Goal: Task Accomplishment & Management: Use online tool/utility

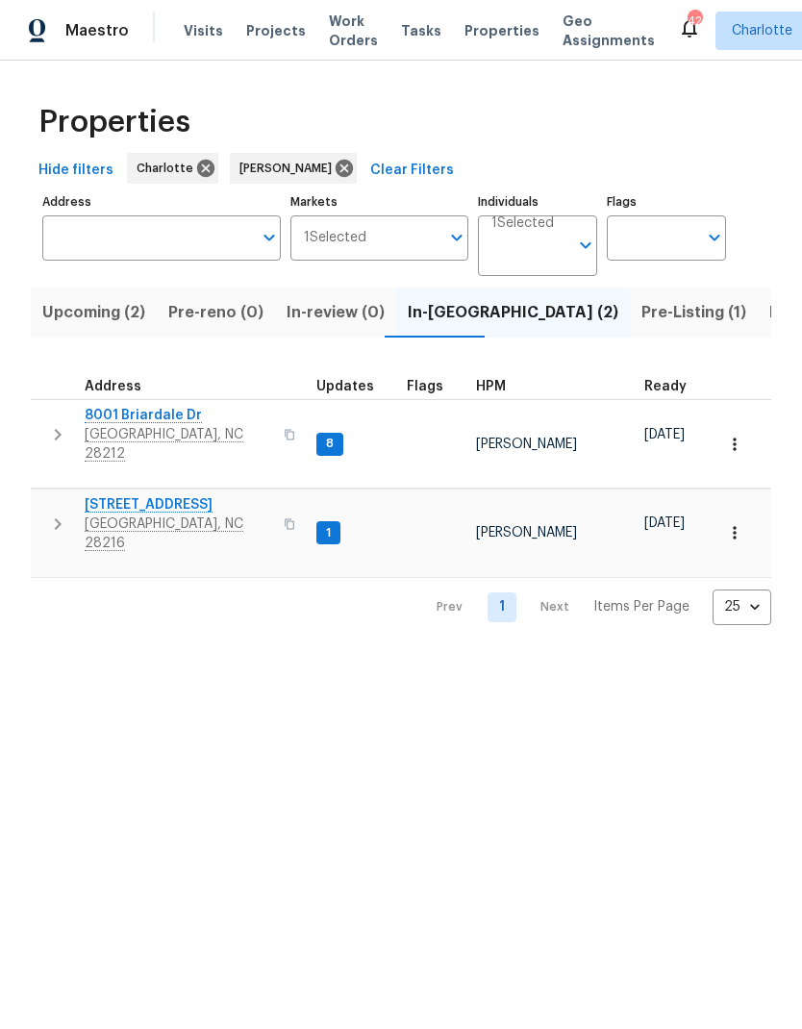
click at [49, 513] on icon "button" at bounding box center [57, 524] width 23 height 23
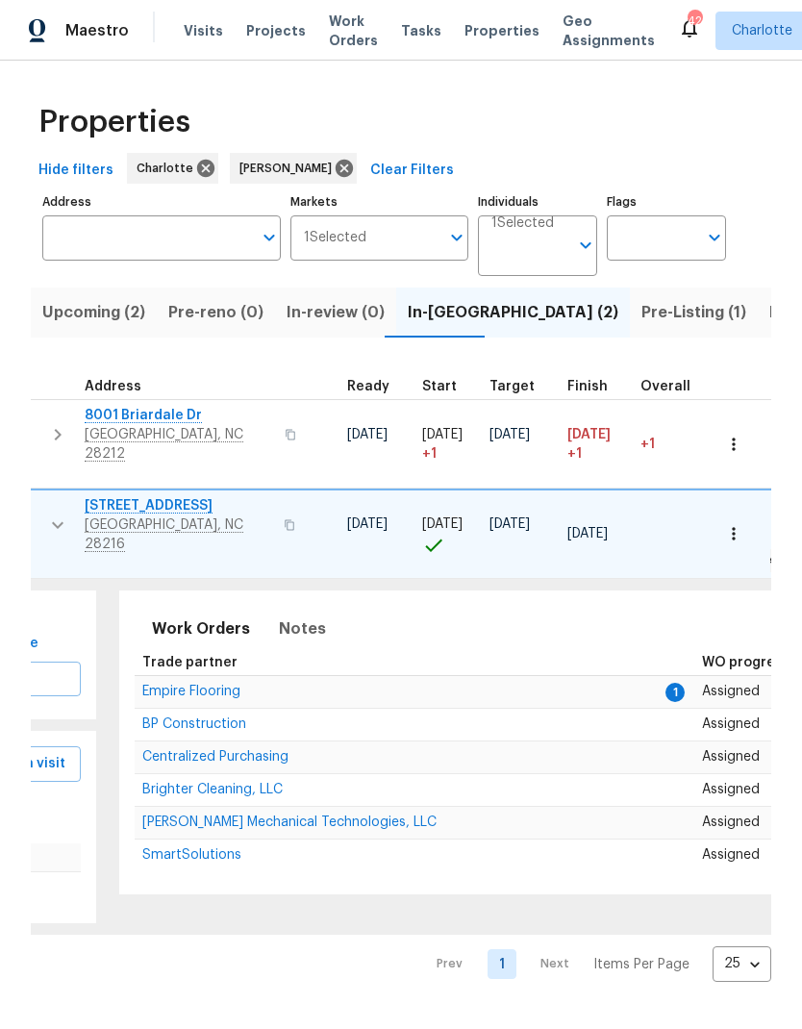
scroll to position [0, 317]
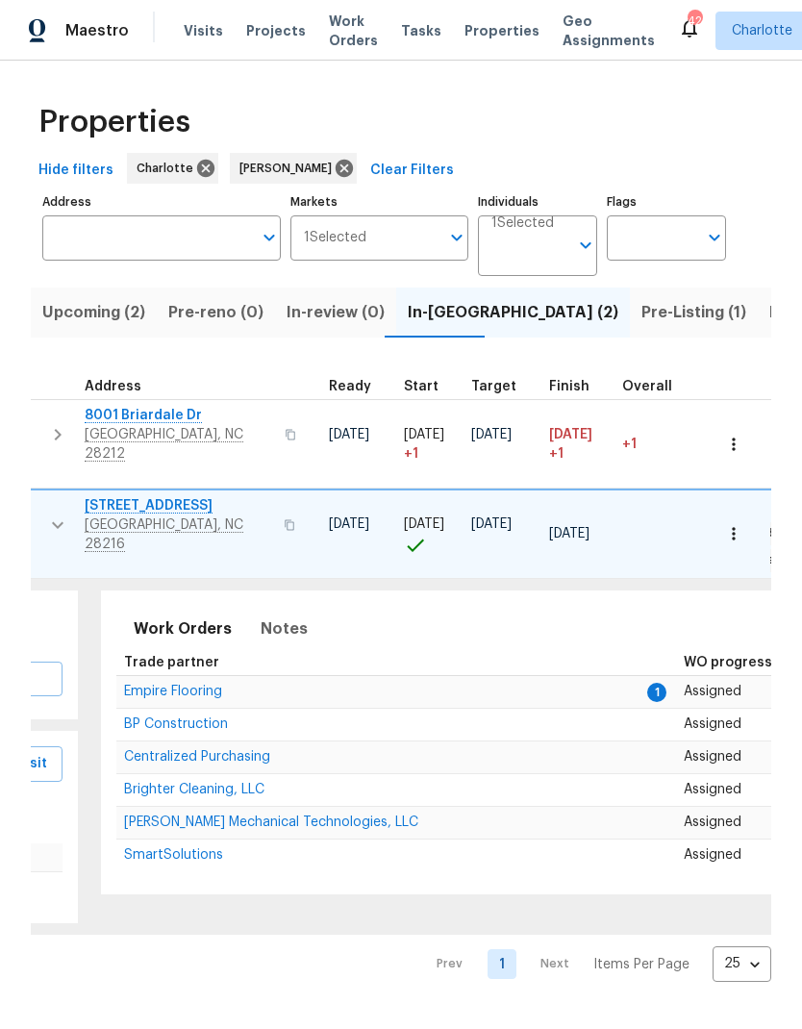
click at [176, 685] on span "Empire Flooring" at bounding box center [173, 691] width 98 height 13
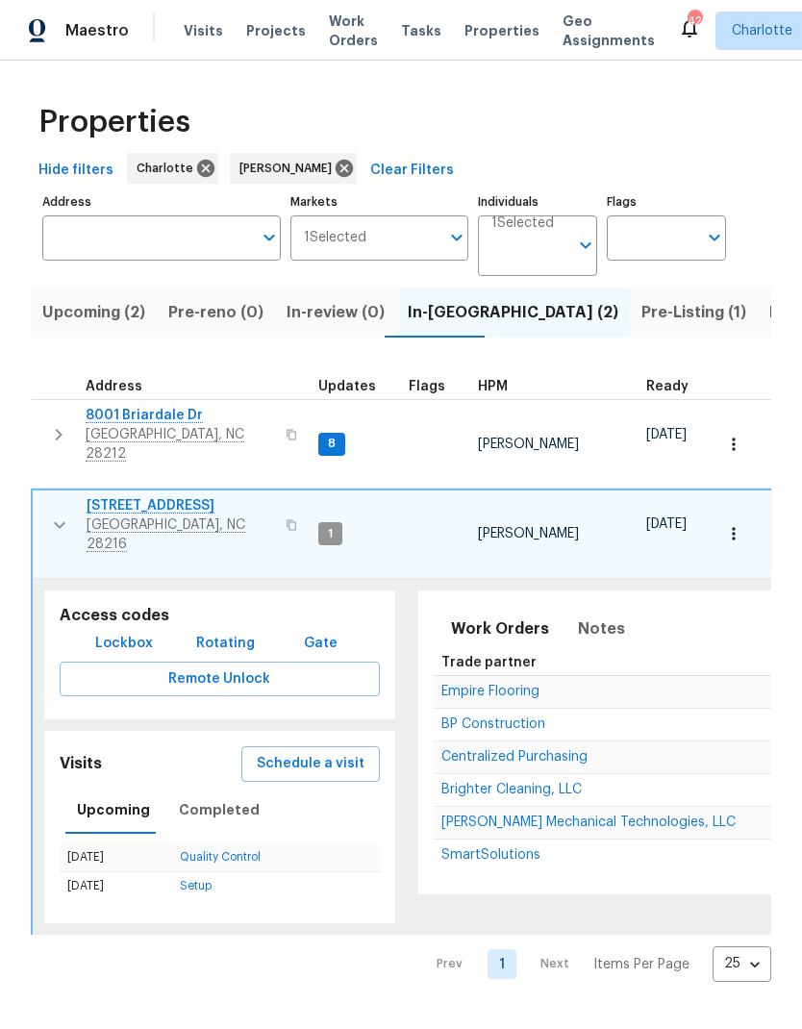
scroll to position [0, 0]
click at [44, 504] on button "button" at bounding box center [59, 525] width 38 height 58
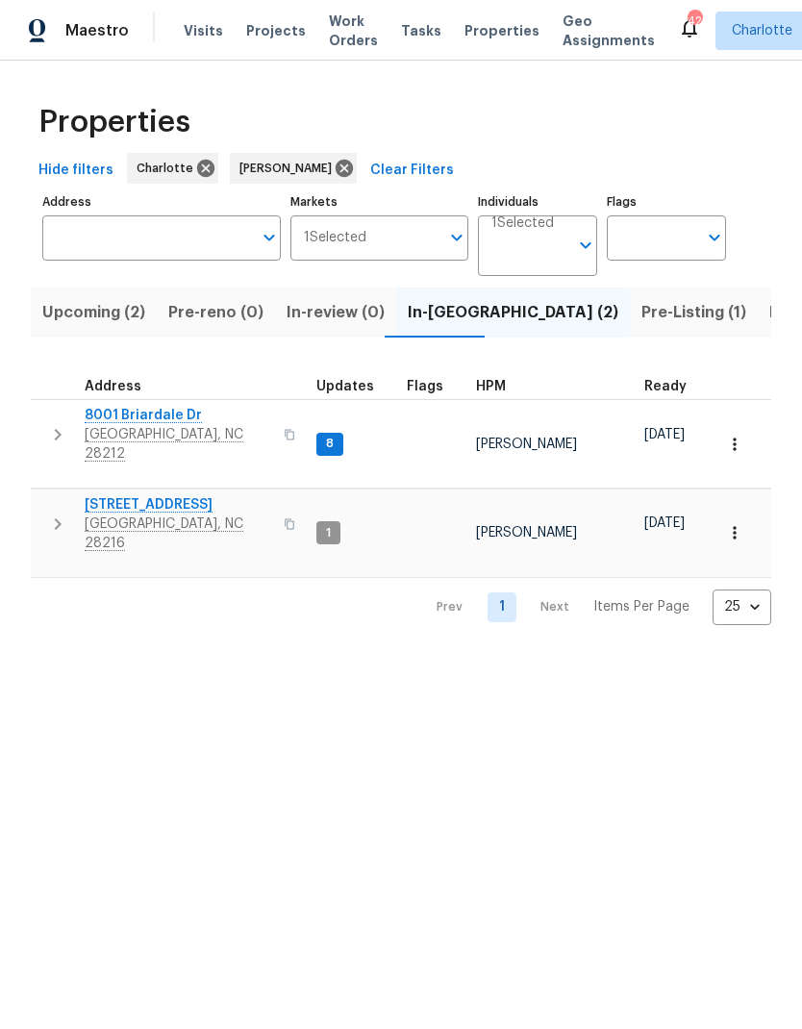
click at [55, 433] on icon "button" at bounding box center [57, 434] width 23 height 23
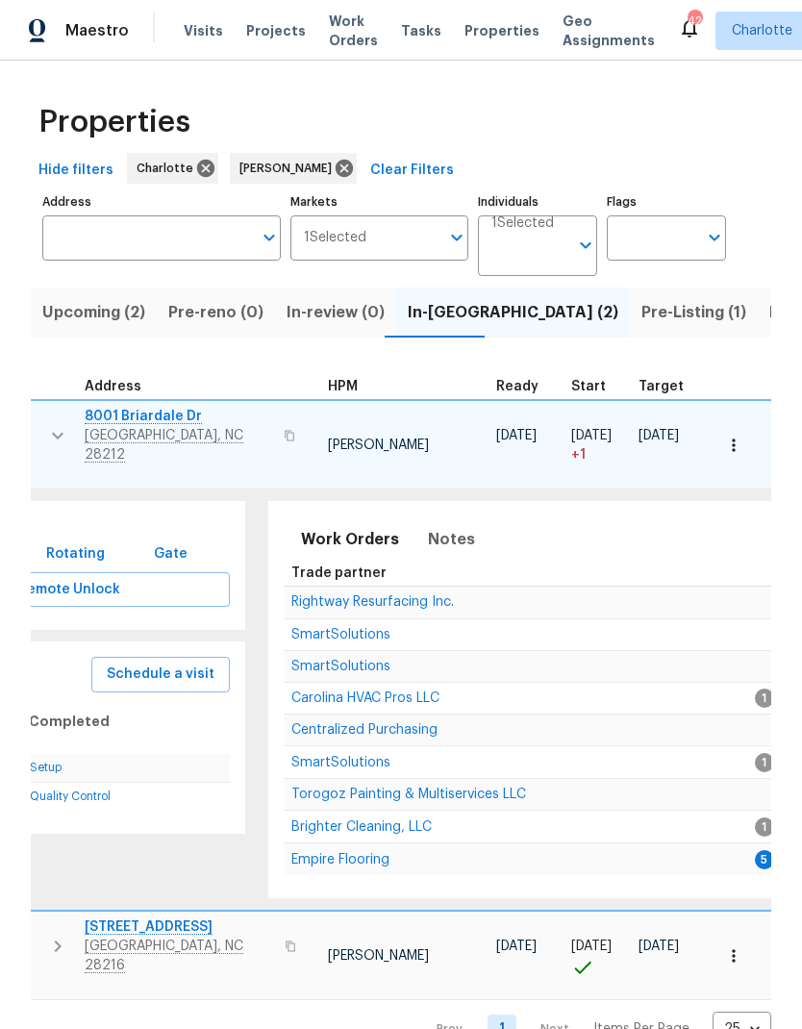
scroll to position [10, 153]
click at [339, 853] on span "Empire Flooring" at bounding box center [338, 859] width 98 height 13
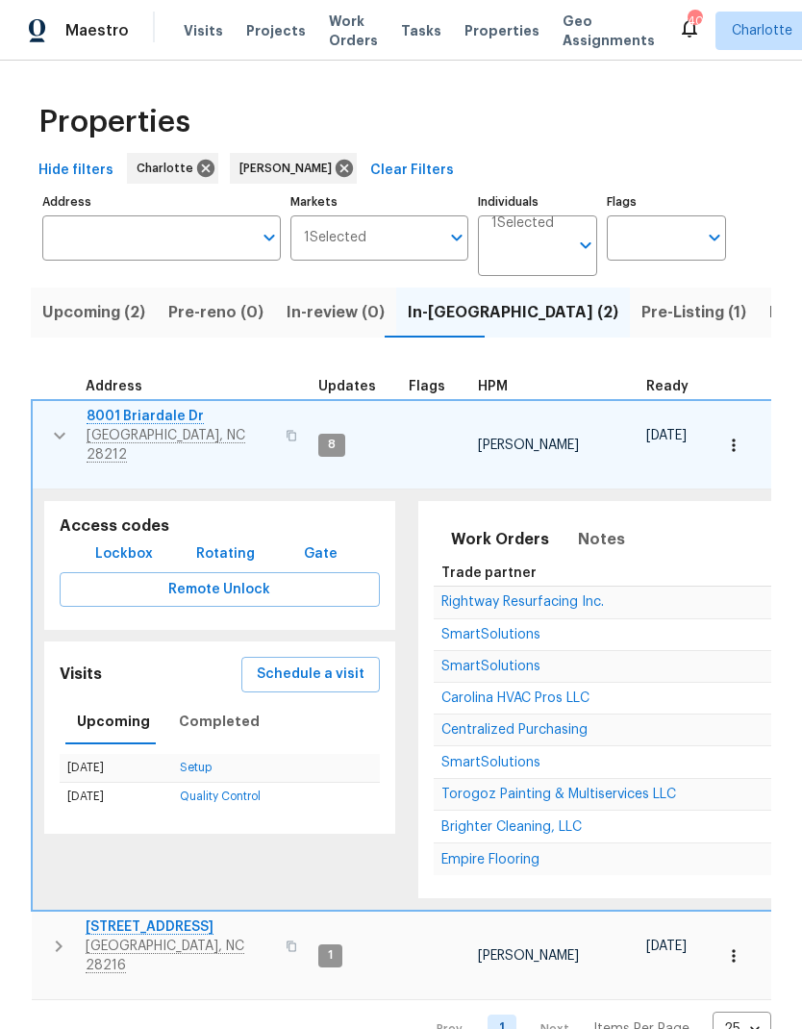
scroll to position [0, 0]
click at [51, 432] on icon "button" at bounding box center [59, 435] width 23 height 23
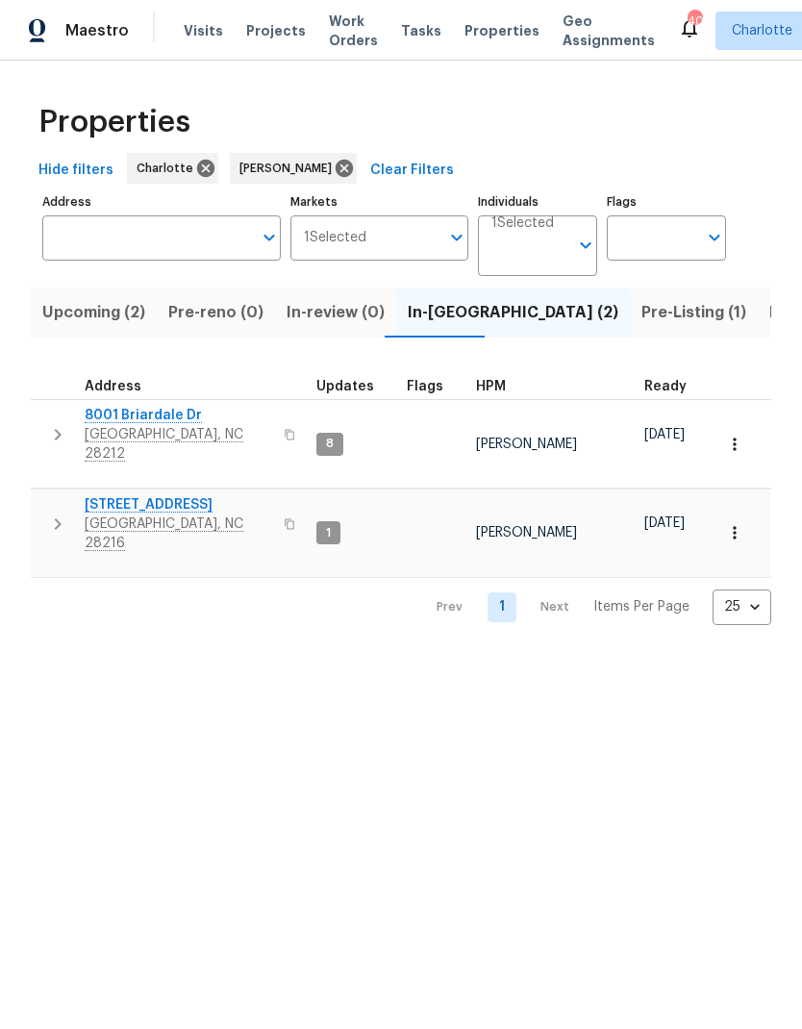
click at [758, 338] on button "Listed (22)" at bounding box center [810, 313] width 105 height 50
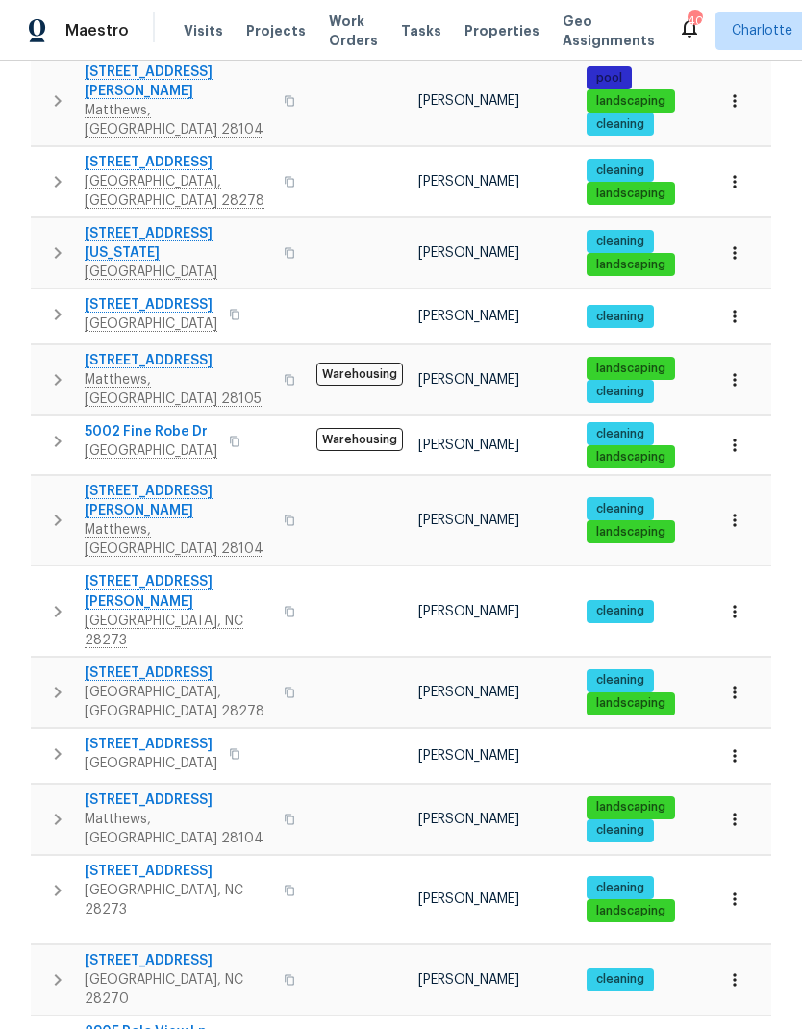
scroll to position [560, 0]
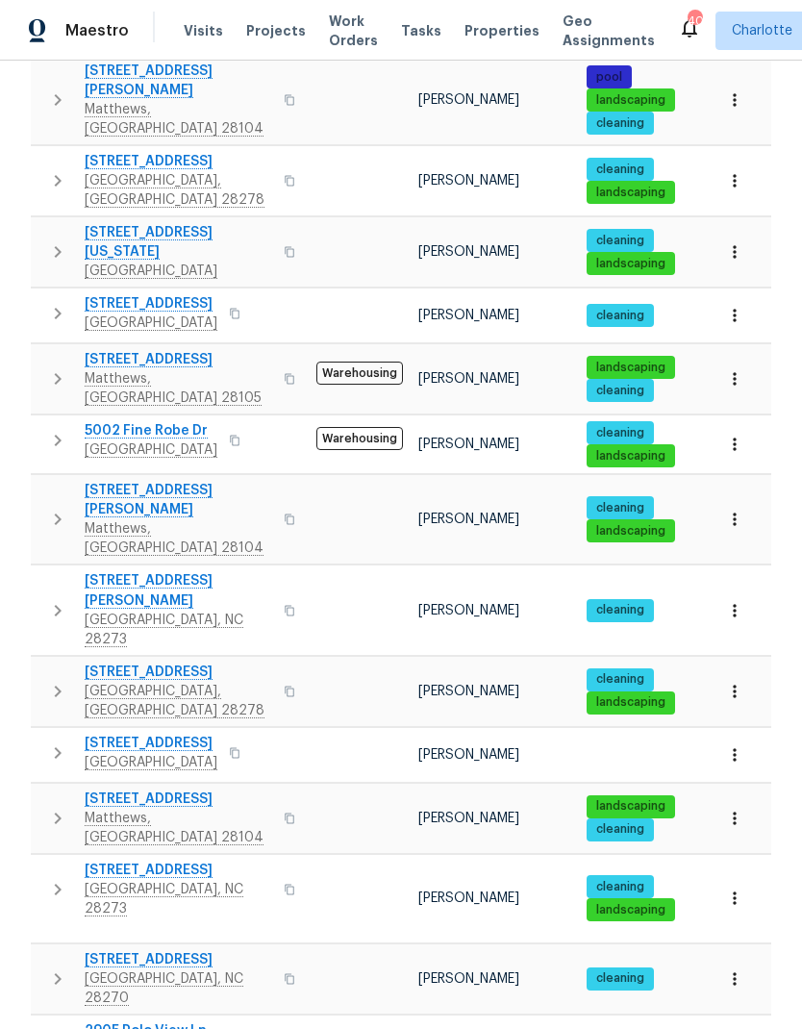
click at [737, 242] on icon "button" at bounding box center [734, 251] width 19 height 19
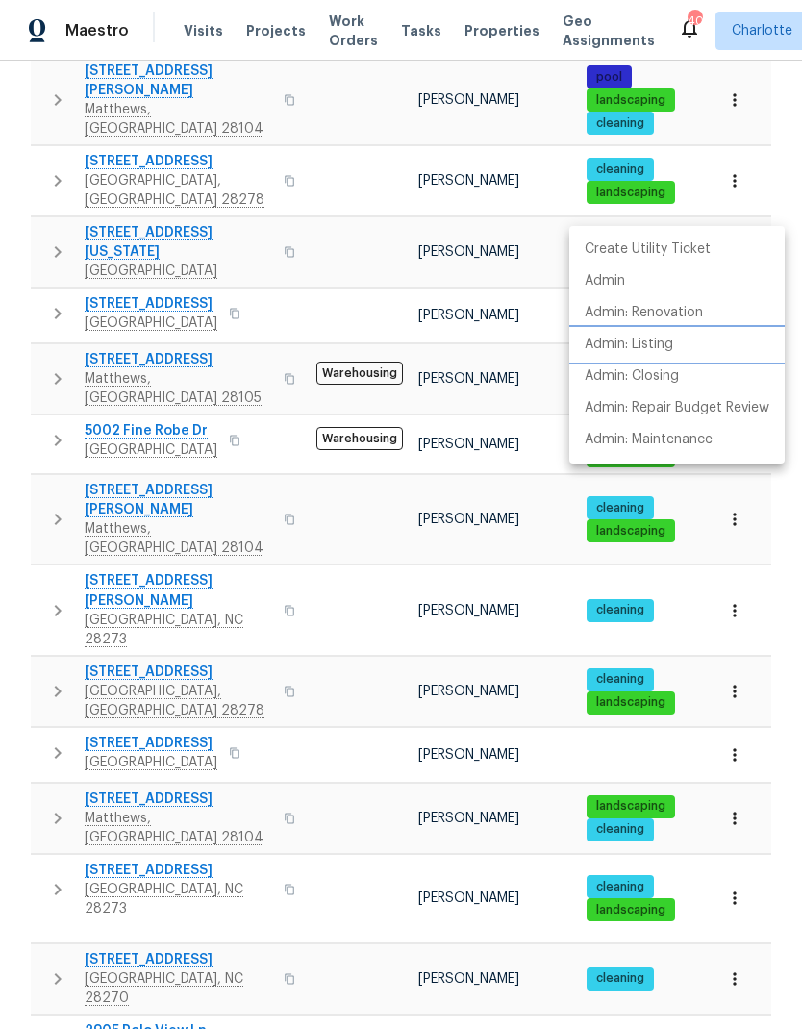
click at [669, 346] on p "Admin: Listing" at bounding box center [629, 345] width 88 height 20
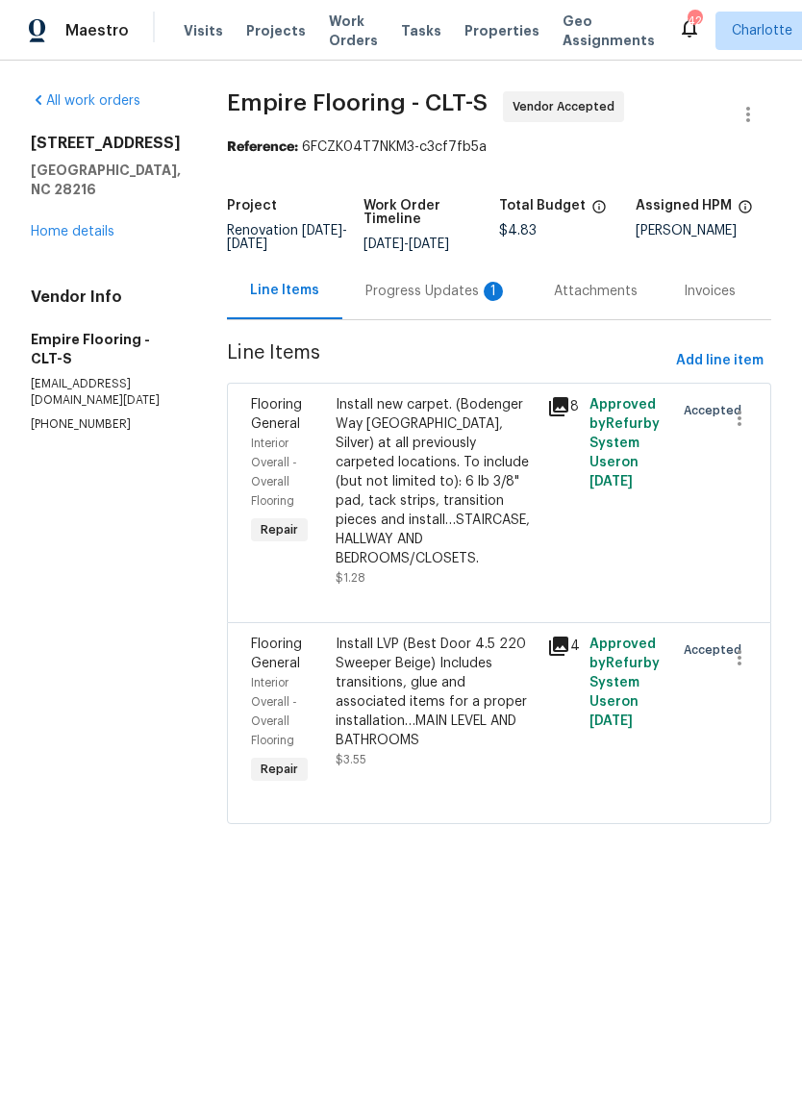
click at [428, 298] on div "Progress Updates 1" at bounding box center [436, 291] width 142 height 19
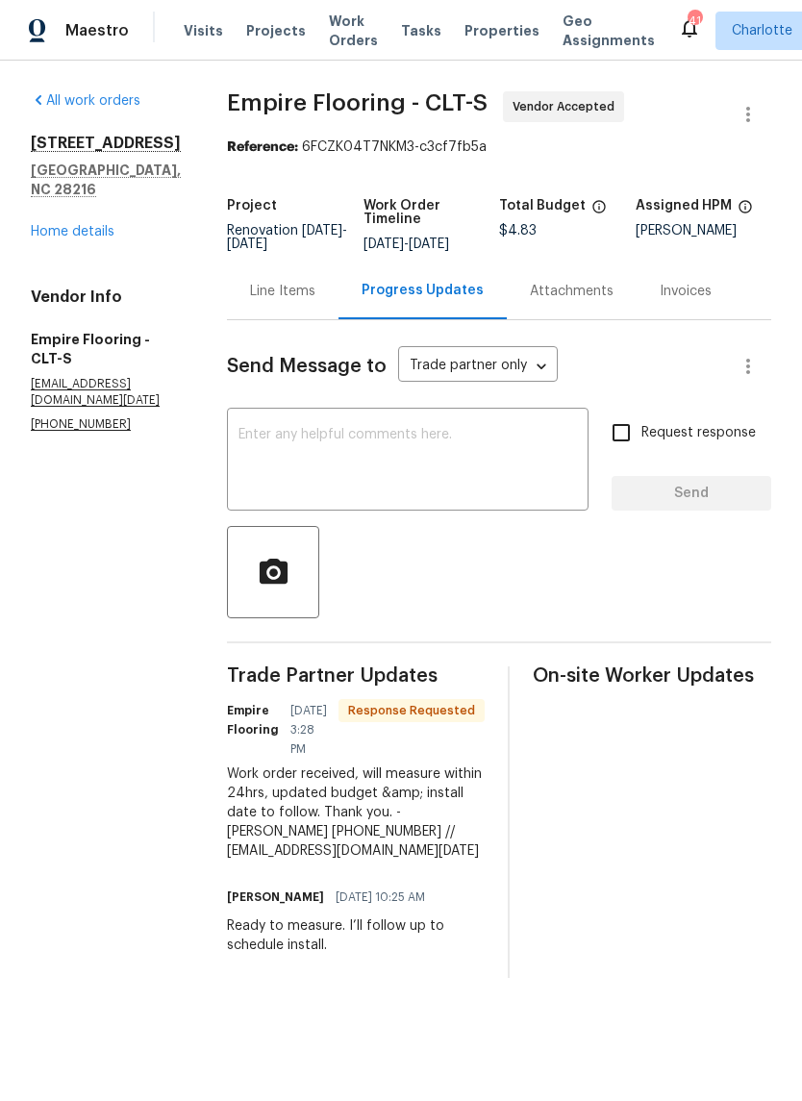
click at [473, 431] on div "x ​" at bounding box center [408, 462] width 362 height 98
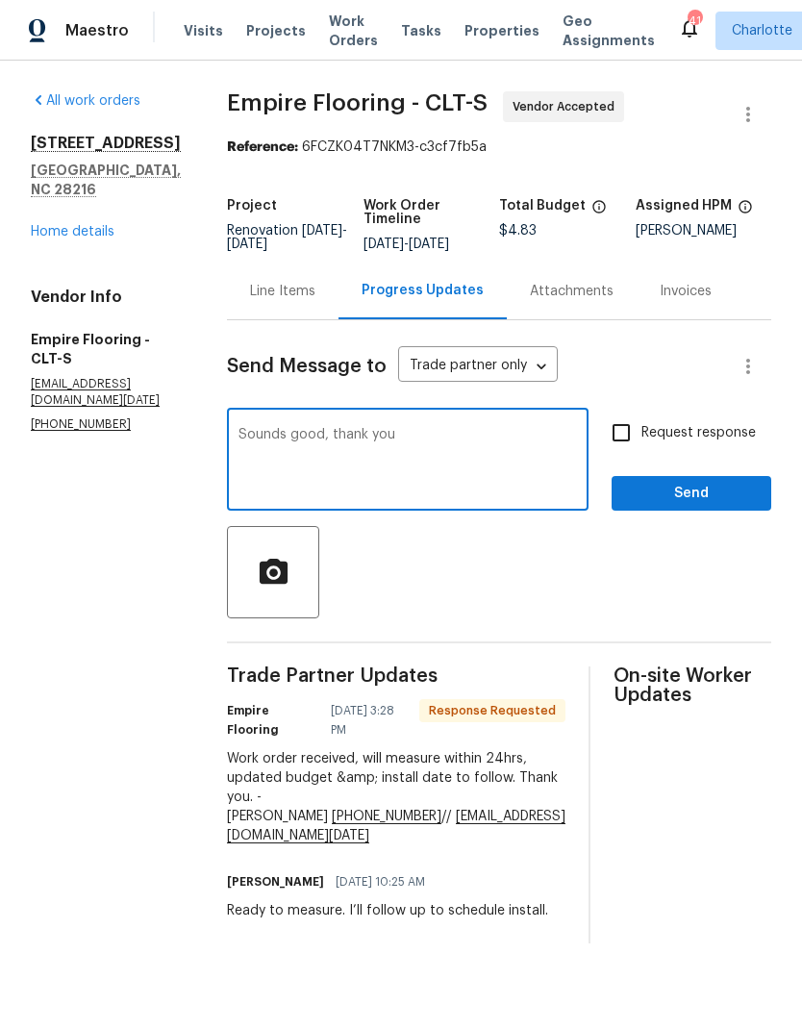
type textarea "Sounds good, thank you!"
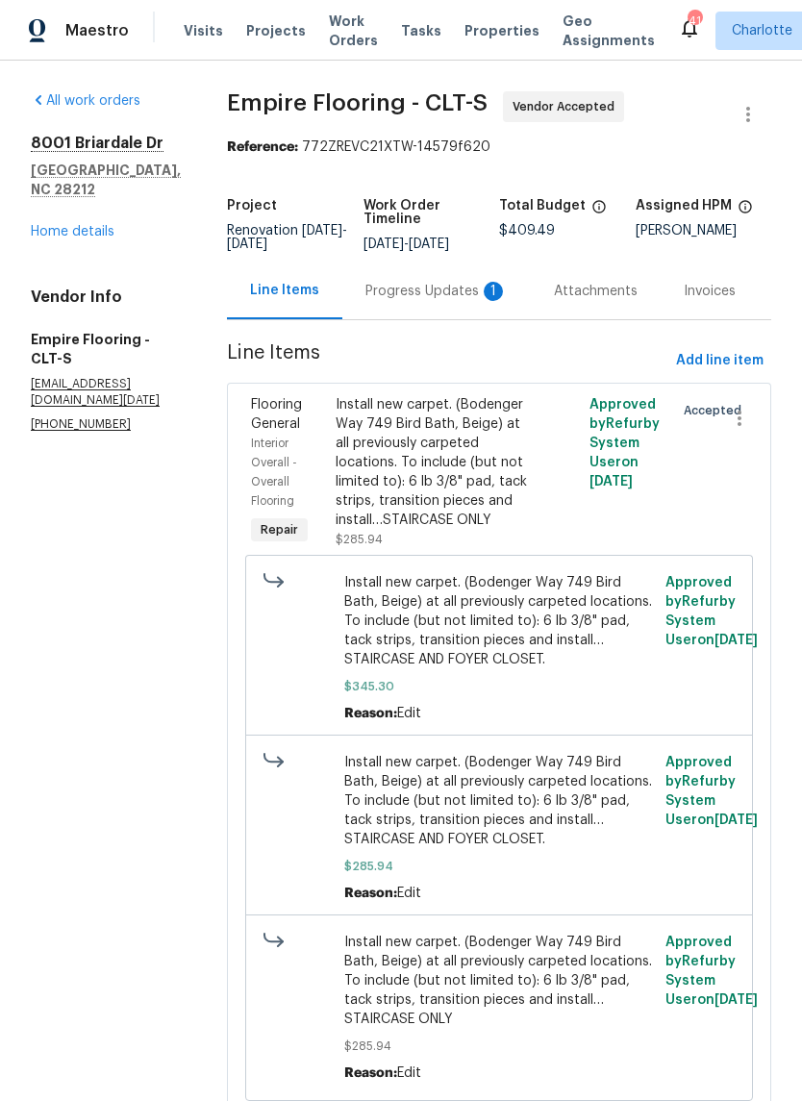
click at [418, 301] on div "Progress Updates 1" at bounding box center [436, 291] width 142 height 19
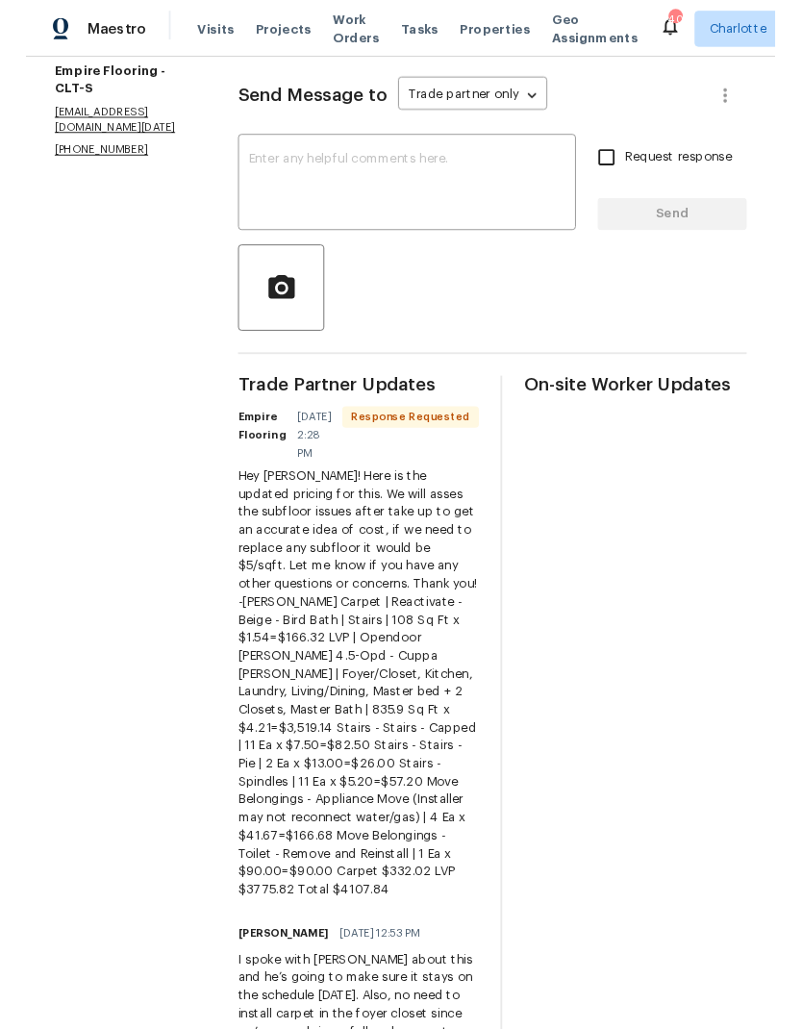
scroll to position [326, 0]
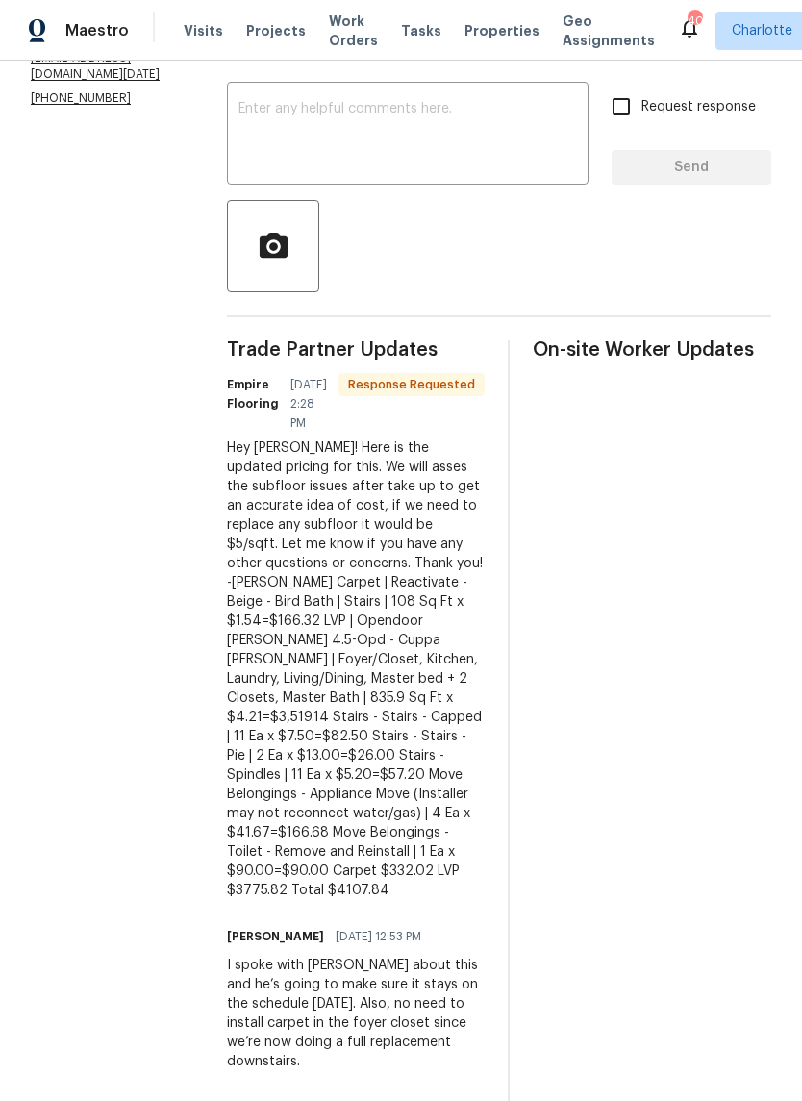
click at [469, 244] on div at bounding box center [499, 246] width 544 height 92
click at [490, 147] on textarea at bounding box center [408, 135] width 339 height 67
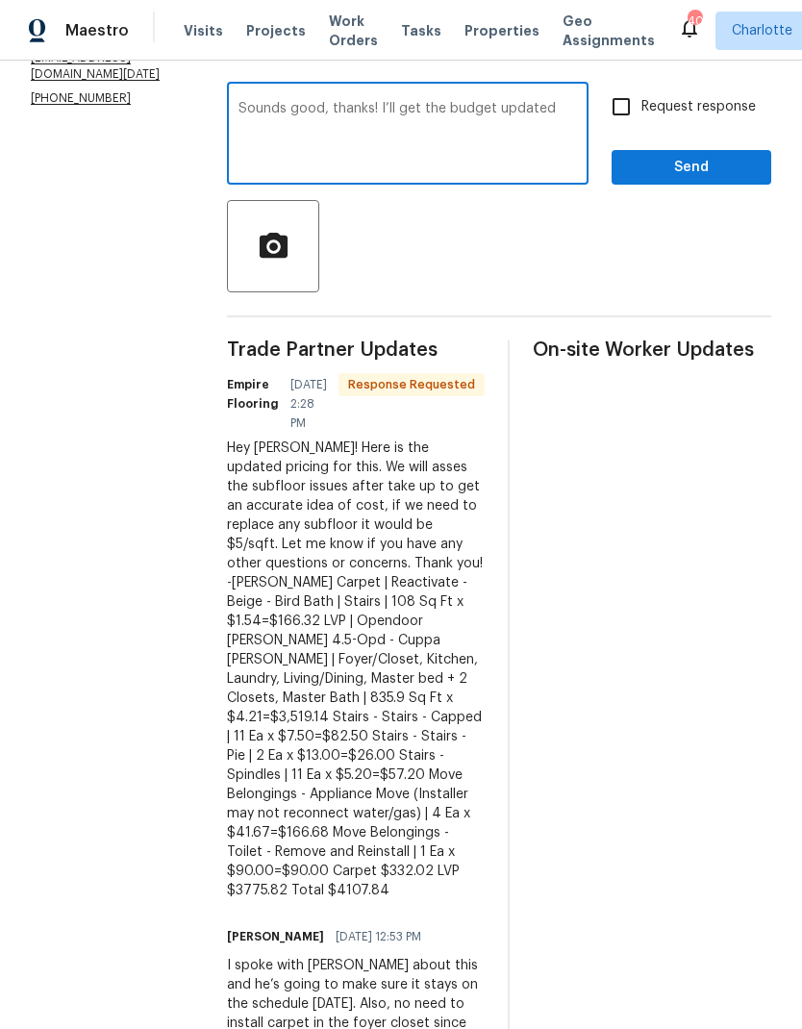
type textarea "Sounds good, thanks! I’ll get the budget updated."
